Goal: Task Accomplishment & Management: Manage account settings

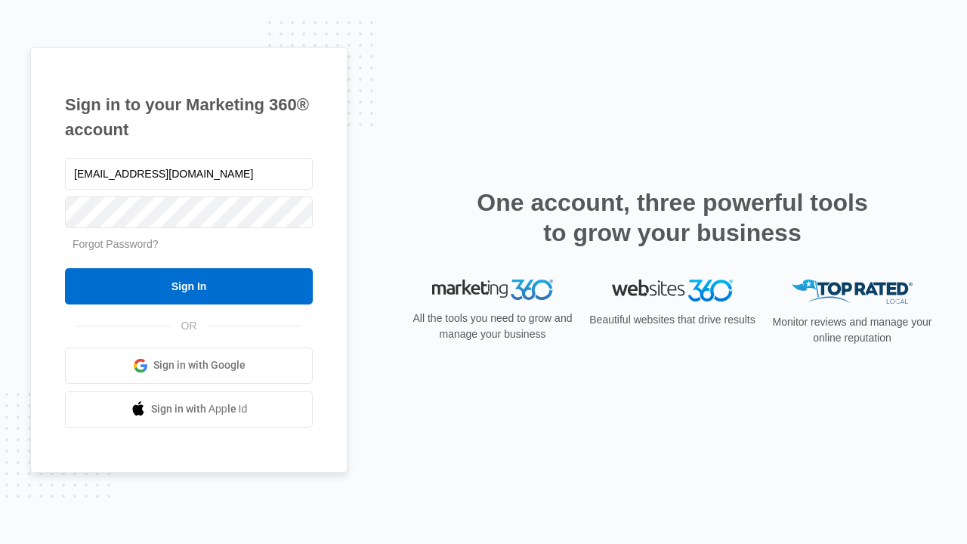
type input "[EMAIL_ADDRESS][DOMAIN_NAME]"
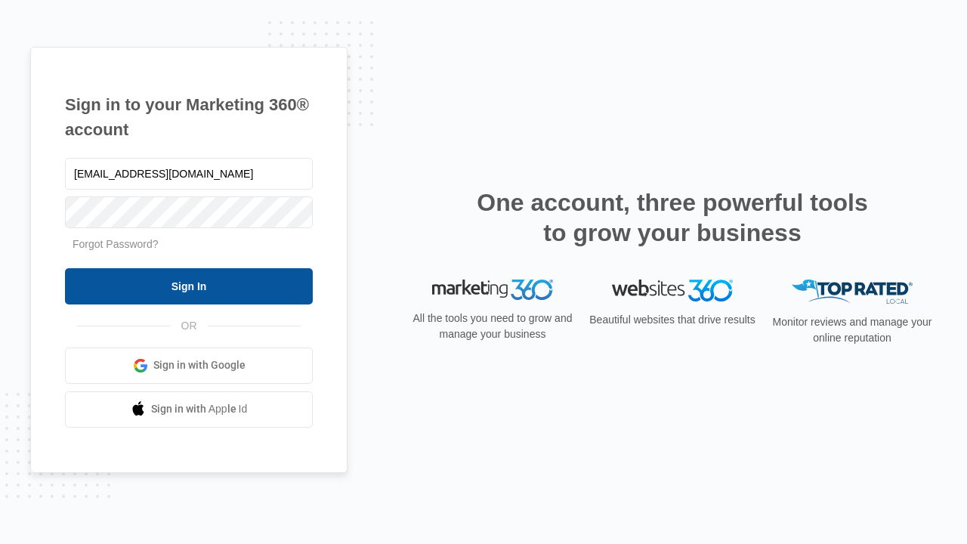
click at [189, 286] on input "Sign In" at bounding box center [189, 286] width 248 height 36
